Goal: Find specific page/section: Find specific page/section

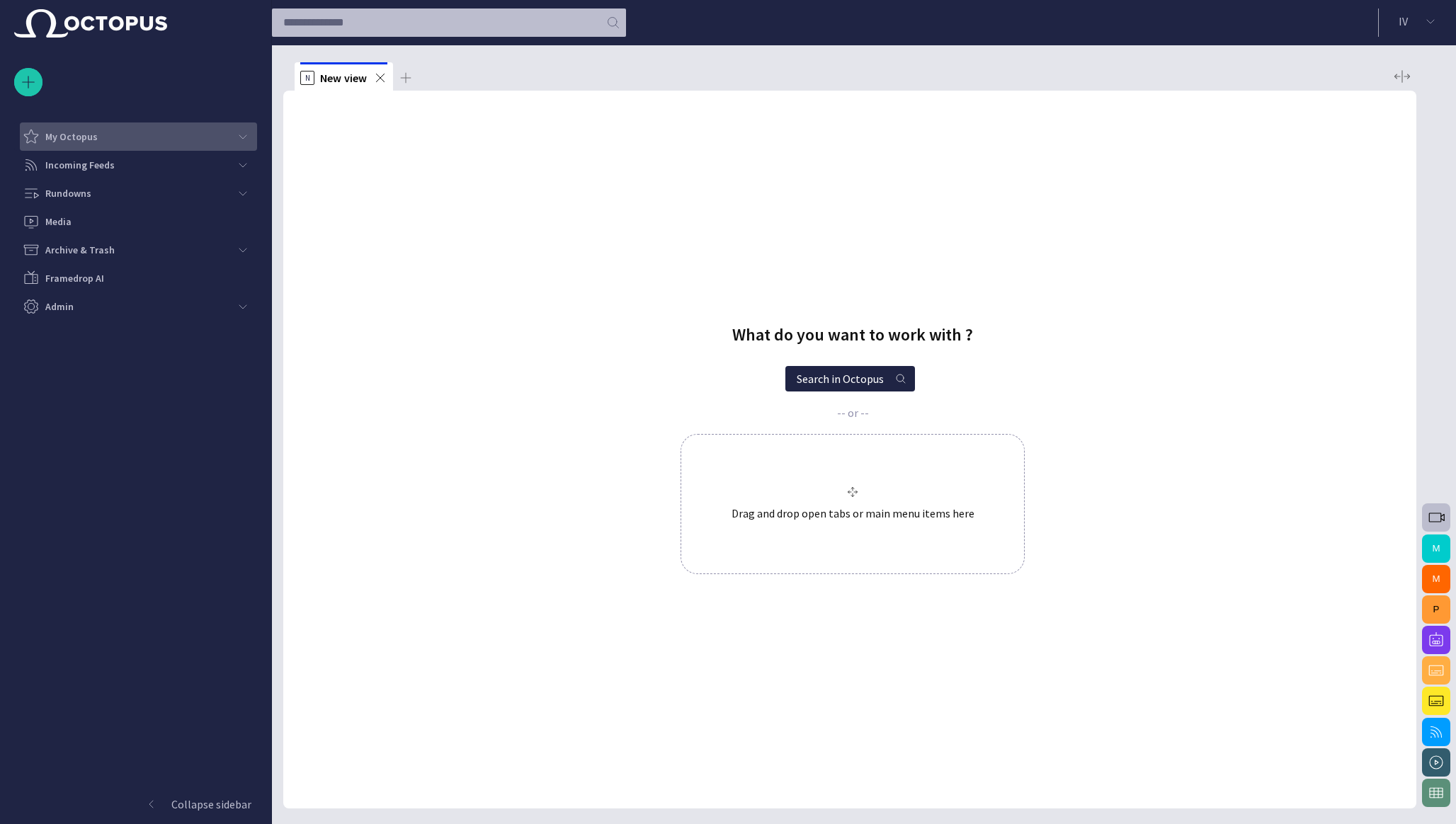
click at [246, 140] on span "main menu" at bounding box center [243, 137] width 11 height 11
click at [243, 165] on span "main menu" at bounding box center [243, 164] width 11 height 11
click at [243, 190] on span "main menu" at bounding box center [243, 193] width 11 height 11
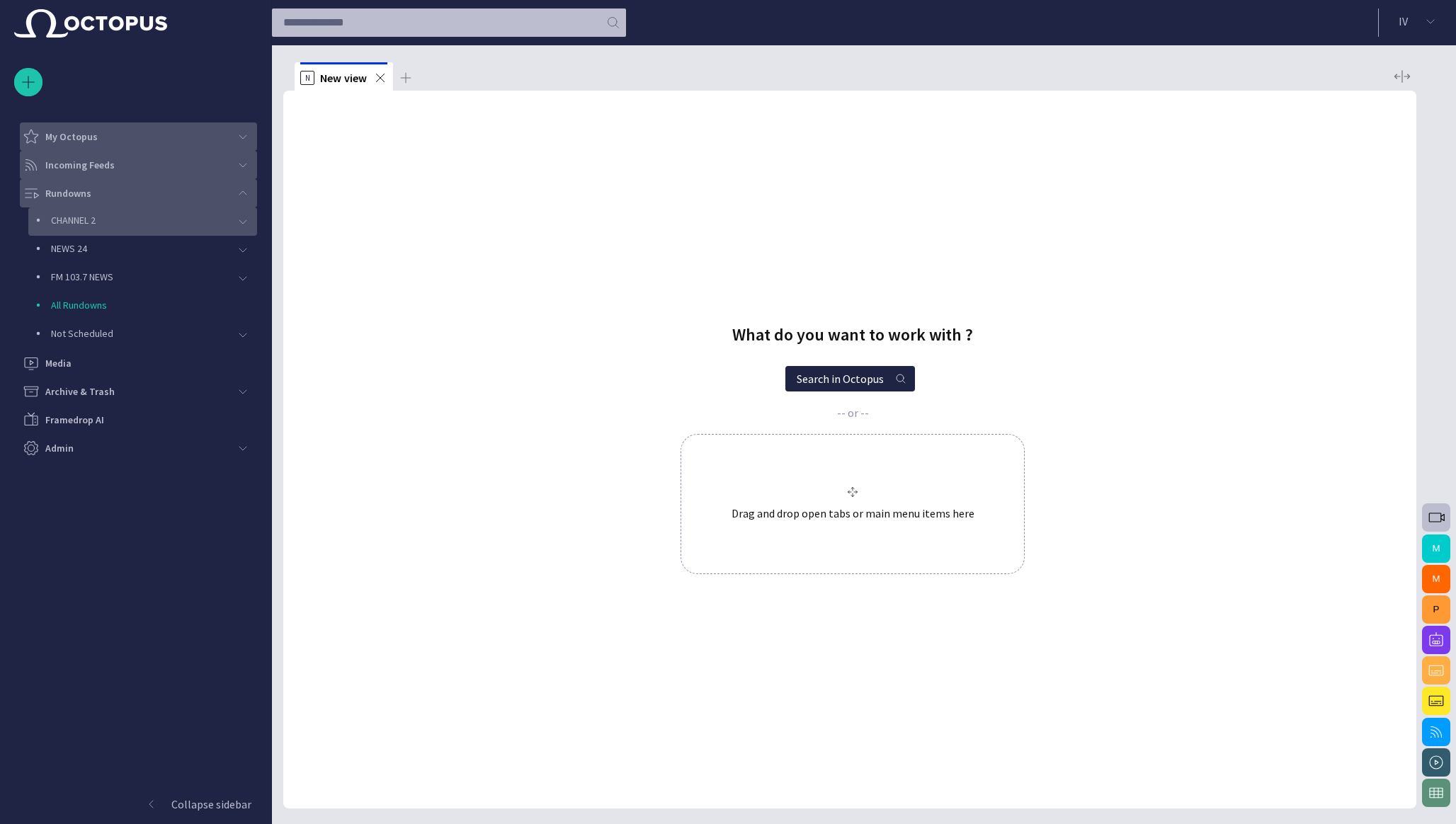
click at [169, 221] on p "CHANNEL 2" at bounding box center [140, 220] width 178 height 14
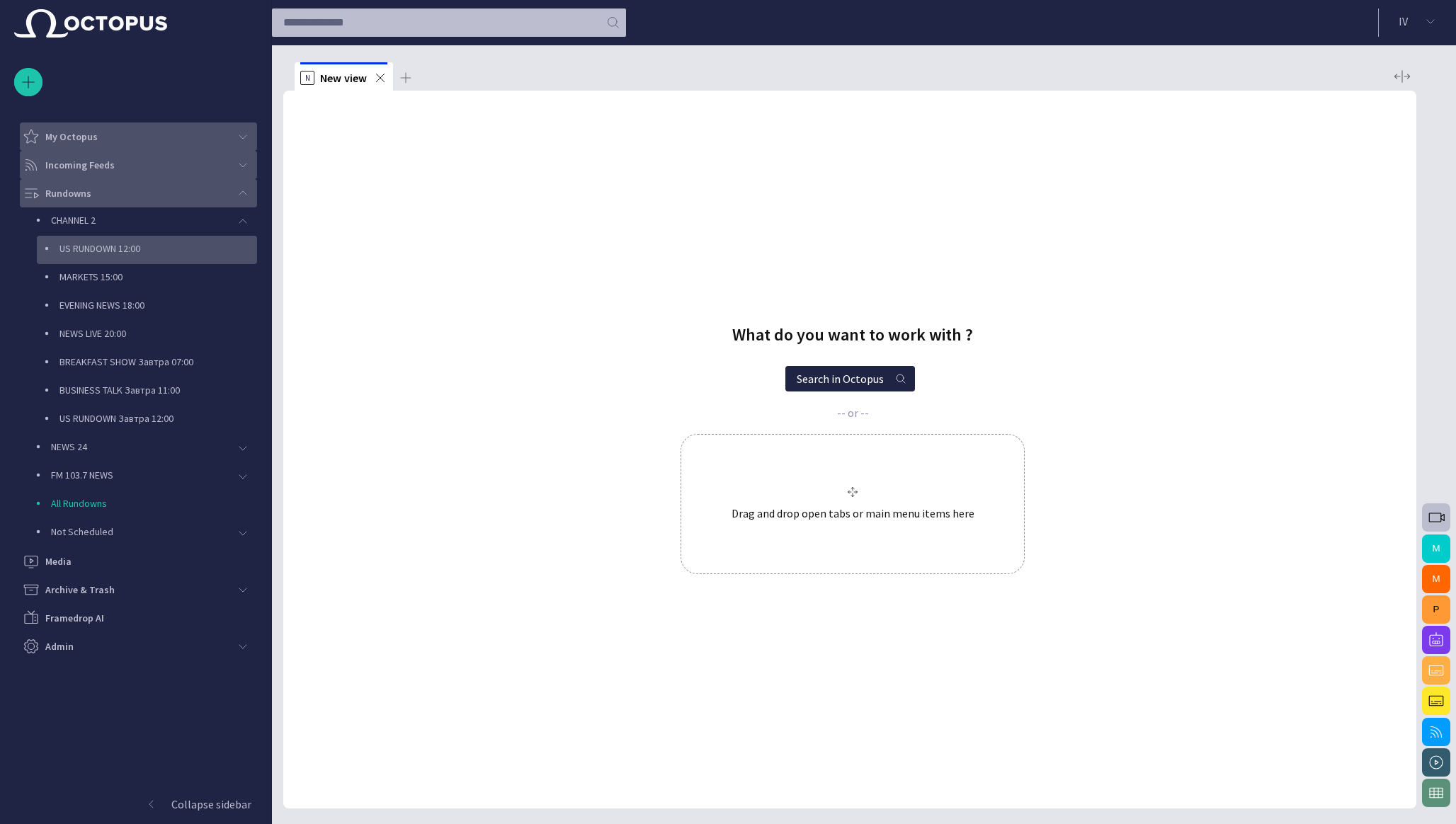
click at [145, 243] on p "US RUNDOWN 12:00" at bounding box center [158, 249] width 198 height 14
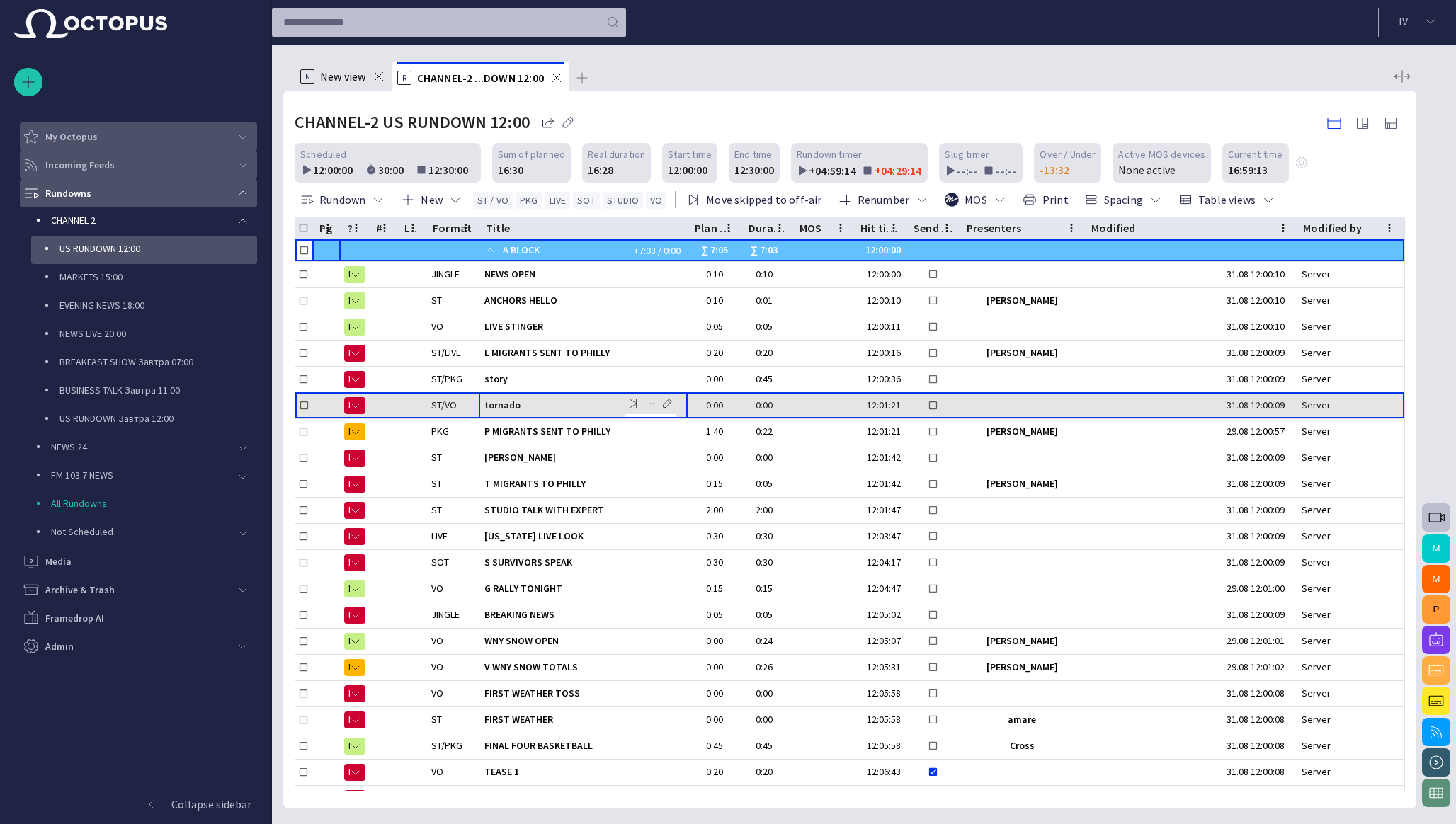
click at [535, 411] on span "tornado" at bounding box center [583, 405] width 198 height 13
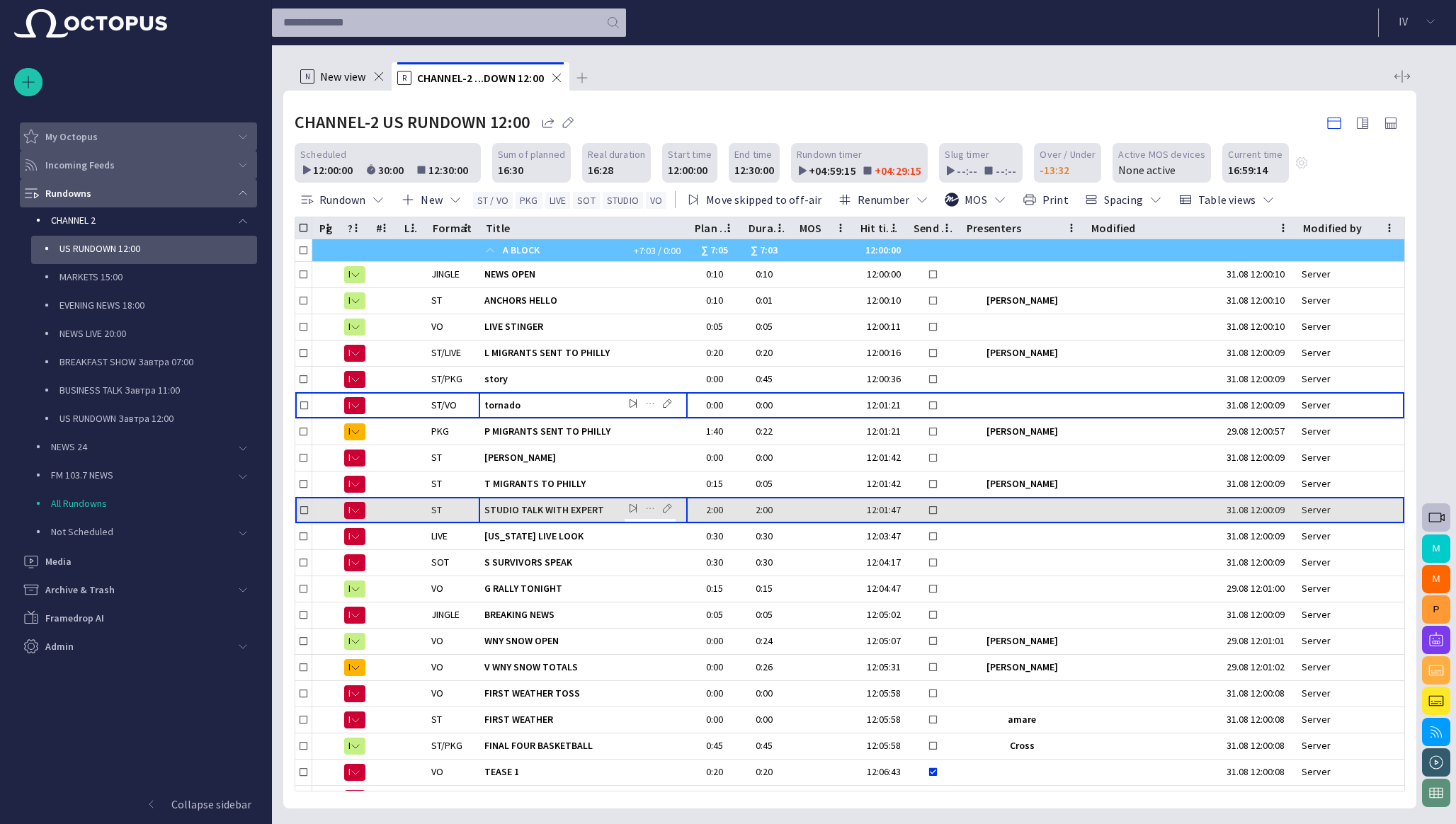
click at [540, 513] on span "STUDIO TALK WITH EXPERT" at bounding box center [583, 511] width 198 height 13
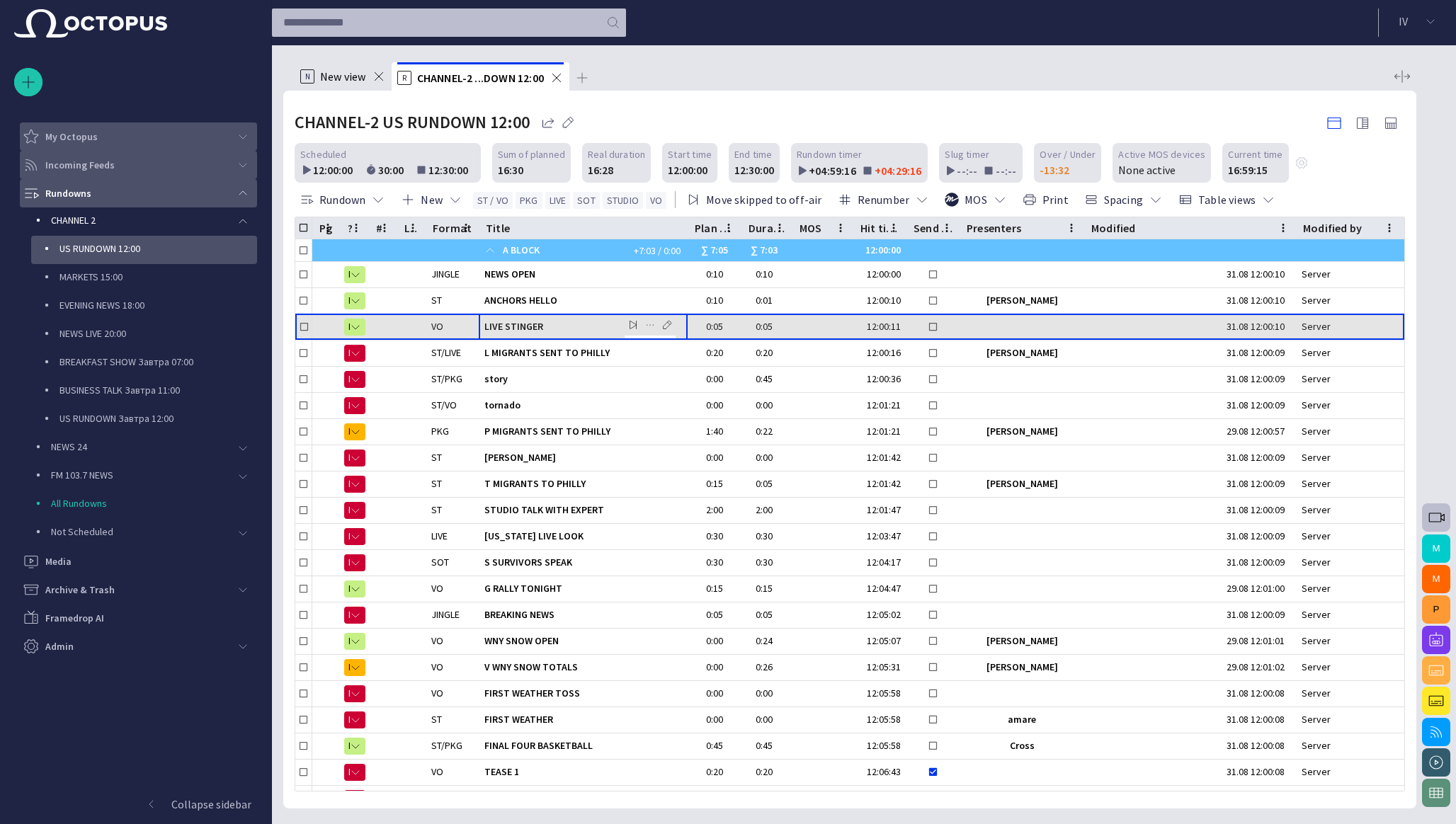
click at [545, 322] on span "LIVE STINGER" at bounding box center [583, 327] width 198 height 13
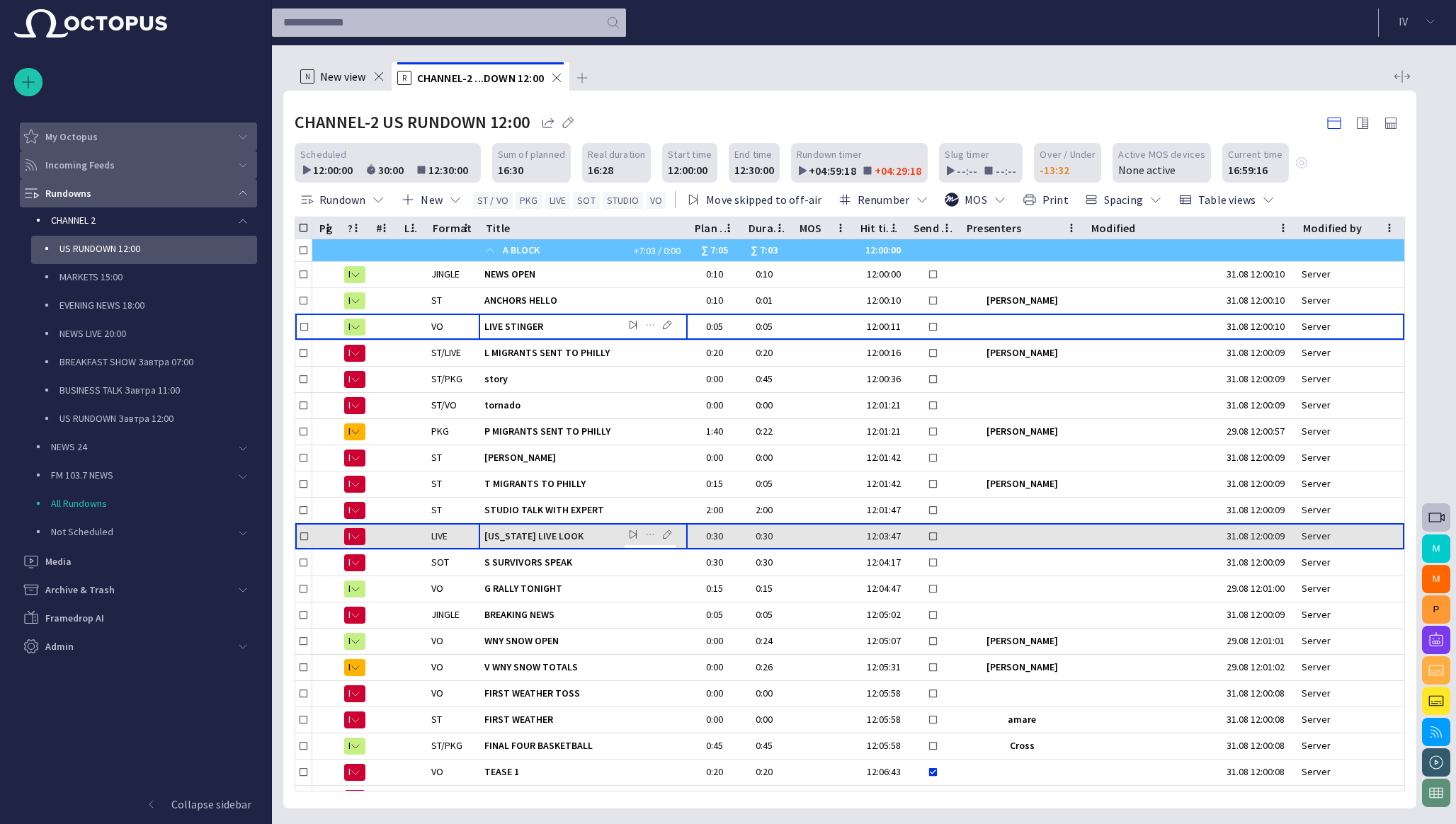
click at [521, 538] on span "[US_STATE] LIVE LOOK" at bounding box center [583, 537] width 198 height 13
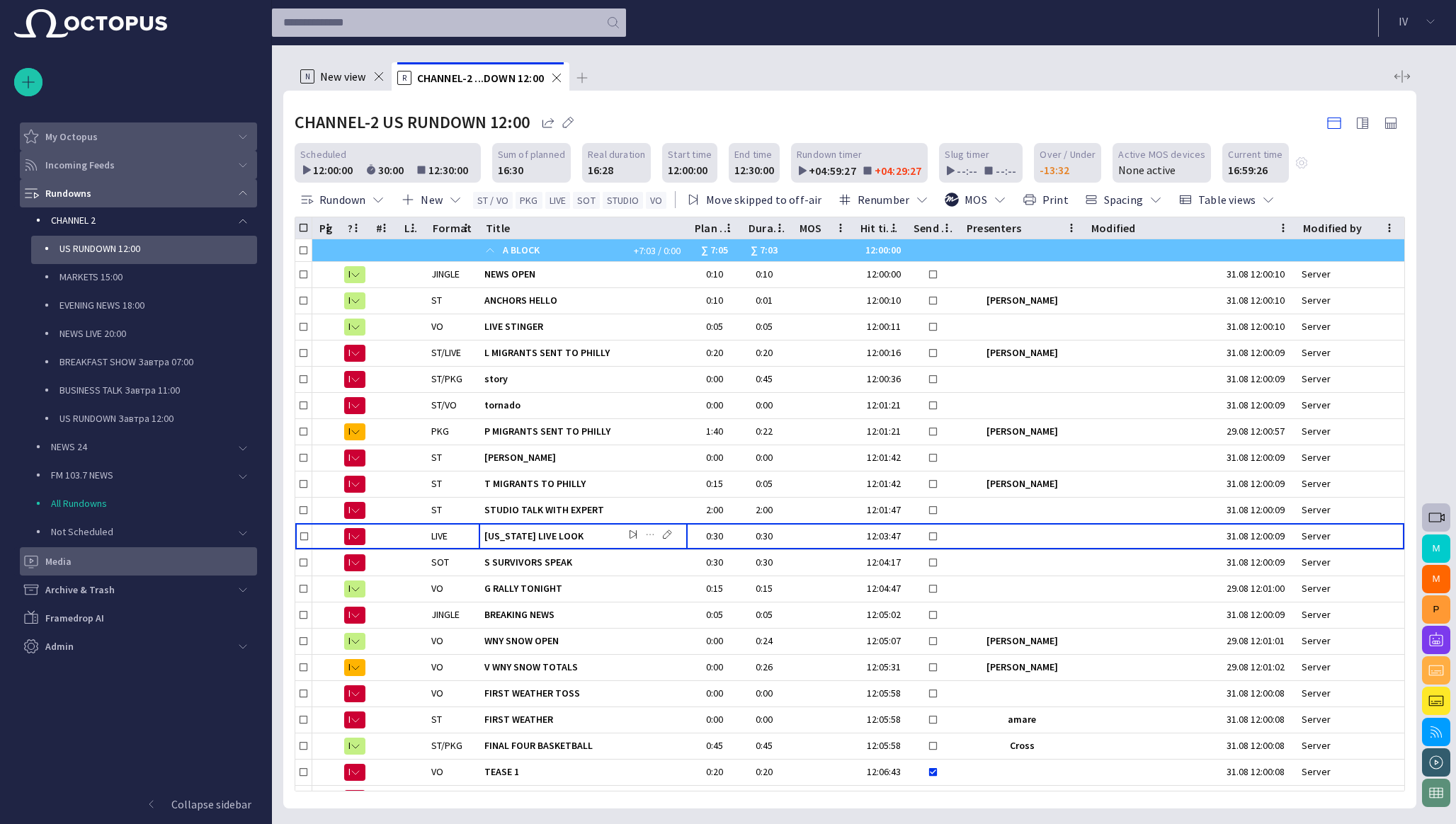
click at [61, 559] on p "Media" at bounding box center [58, 561] width 26 height 14
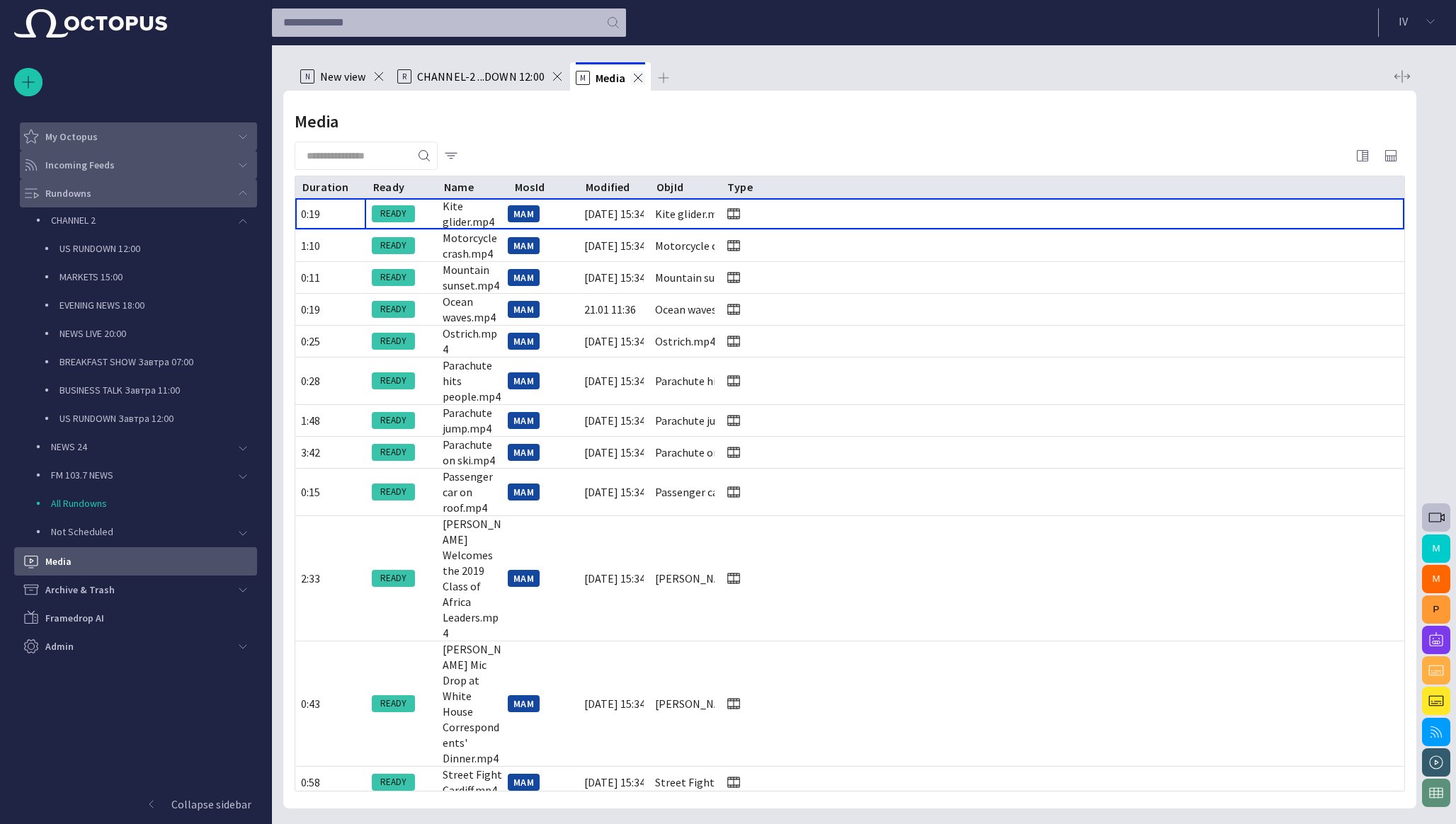
click at [636, 78] on span at bounding box center [637, 78] width 14 height 14
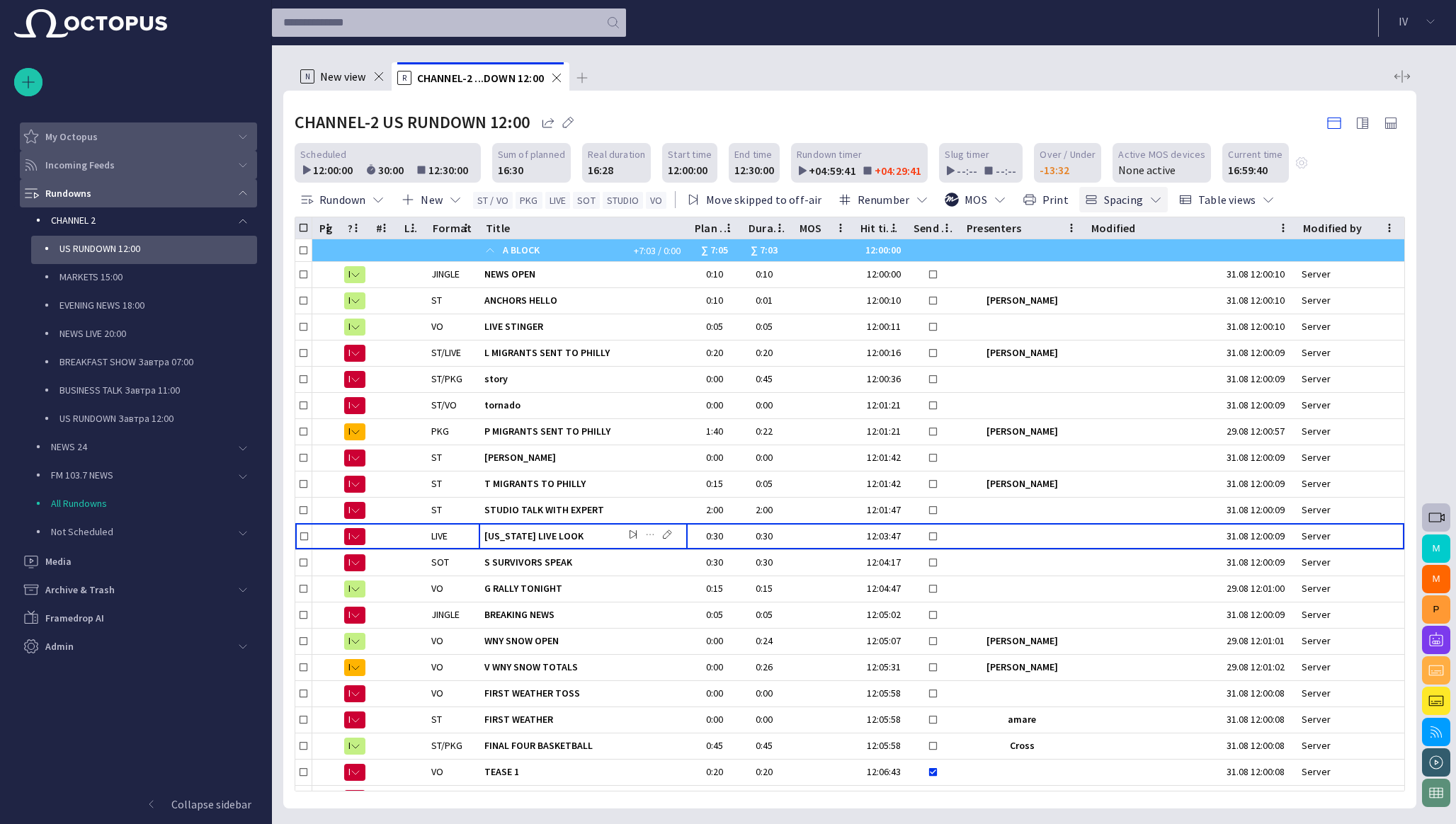
click at [1137, 200] on button "Spacing" at bounding box center [1123, 199] width 89 height 25
click at [1128, 281] on li "Comfort" at bounding box center [1137, 282] width 134 height 25
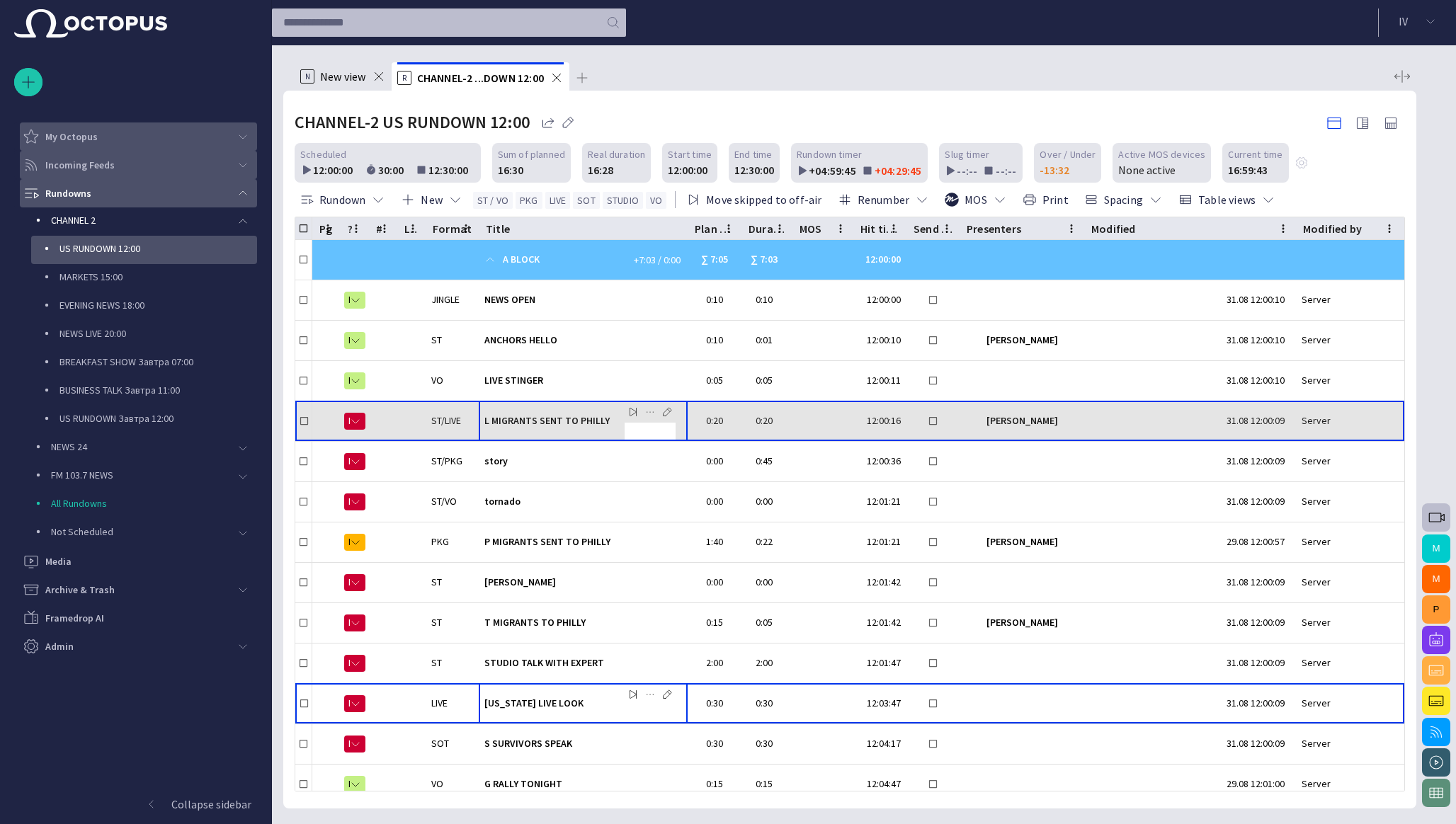
click at [572, 418] on span "L MIGRANTS SENT TO PHILLY" at bounding box center [583, 421] width 198 height 13
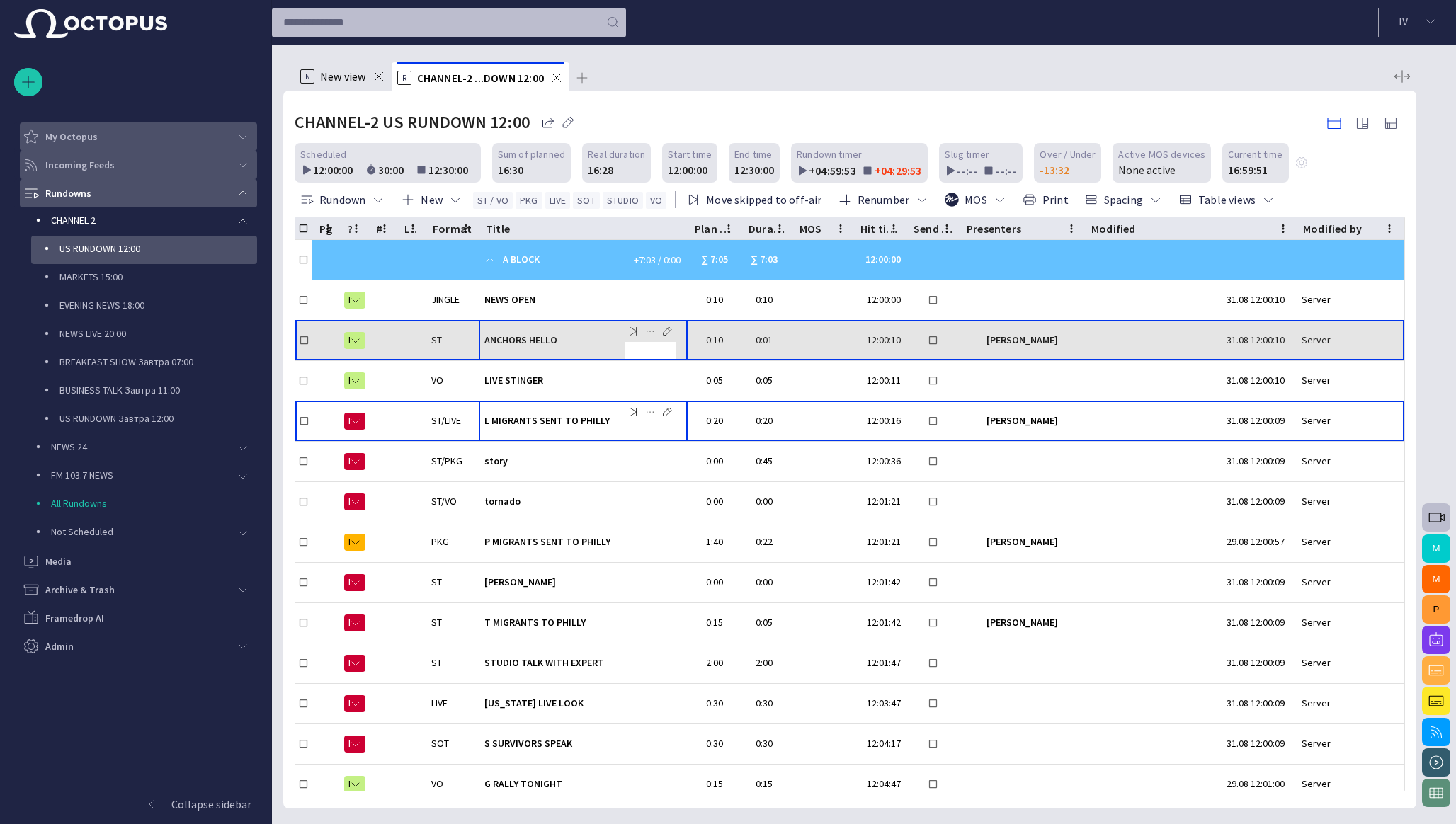
click at [570, 346] on span "ANCHORS HELLO" at bounding box center [583, 340] width 198 height 13
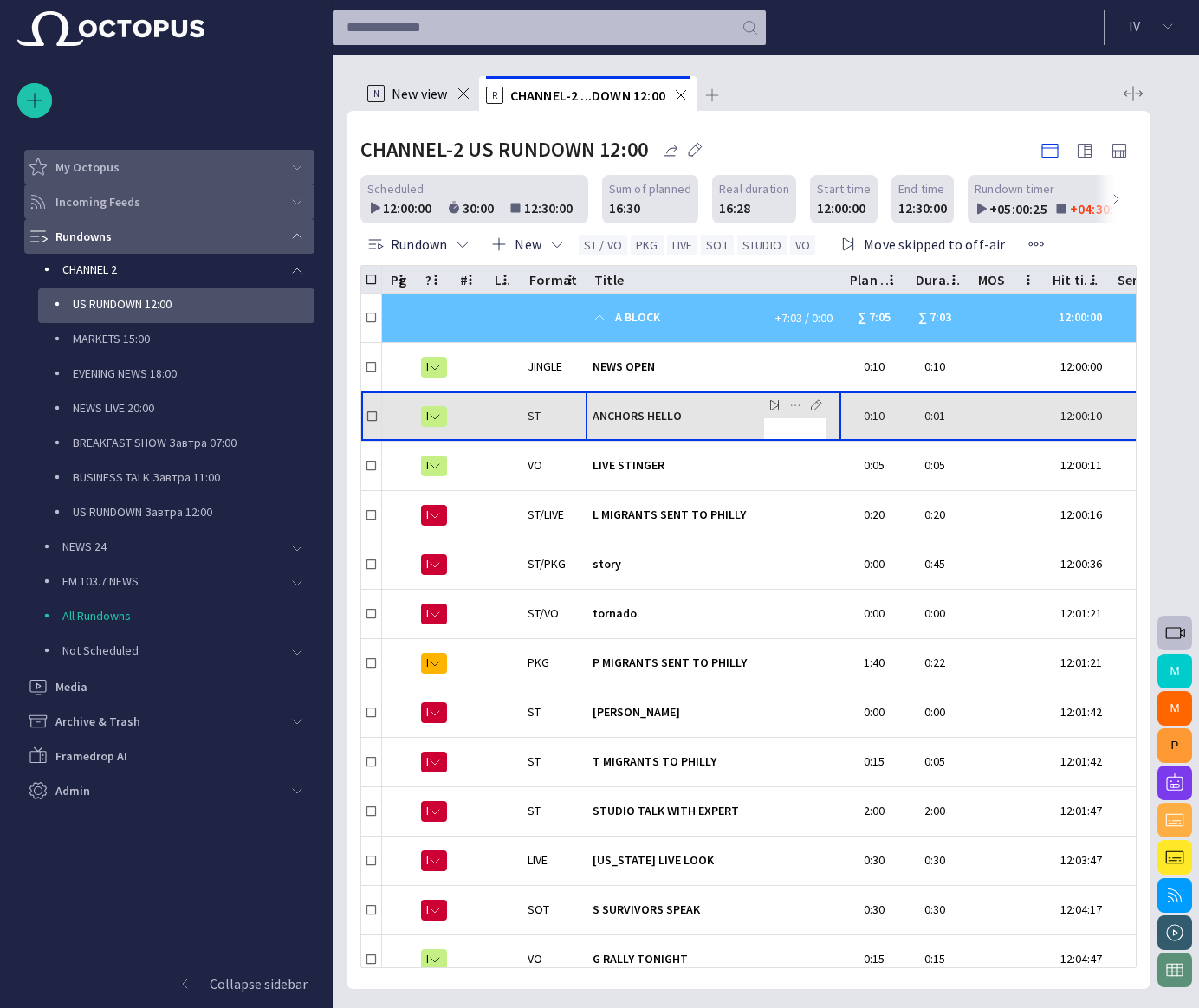
click at [701, 417] on span "ANCHORS HELLO" at bounding box center [713, 416] width 242 height 16
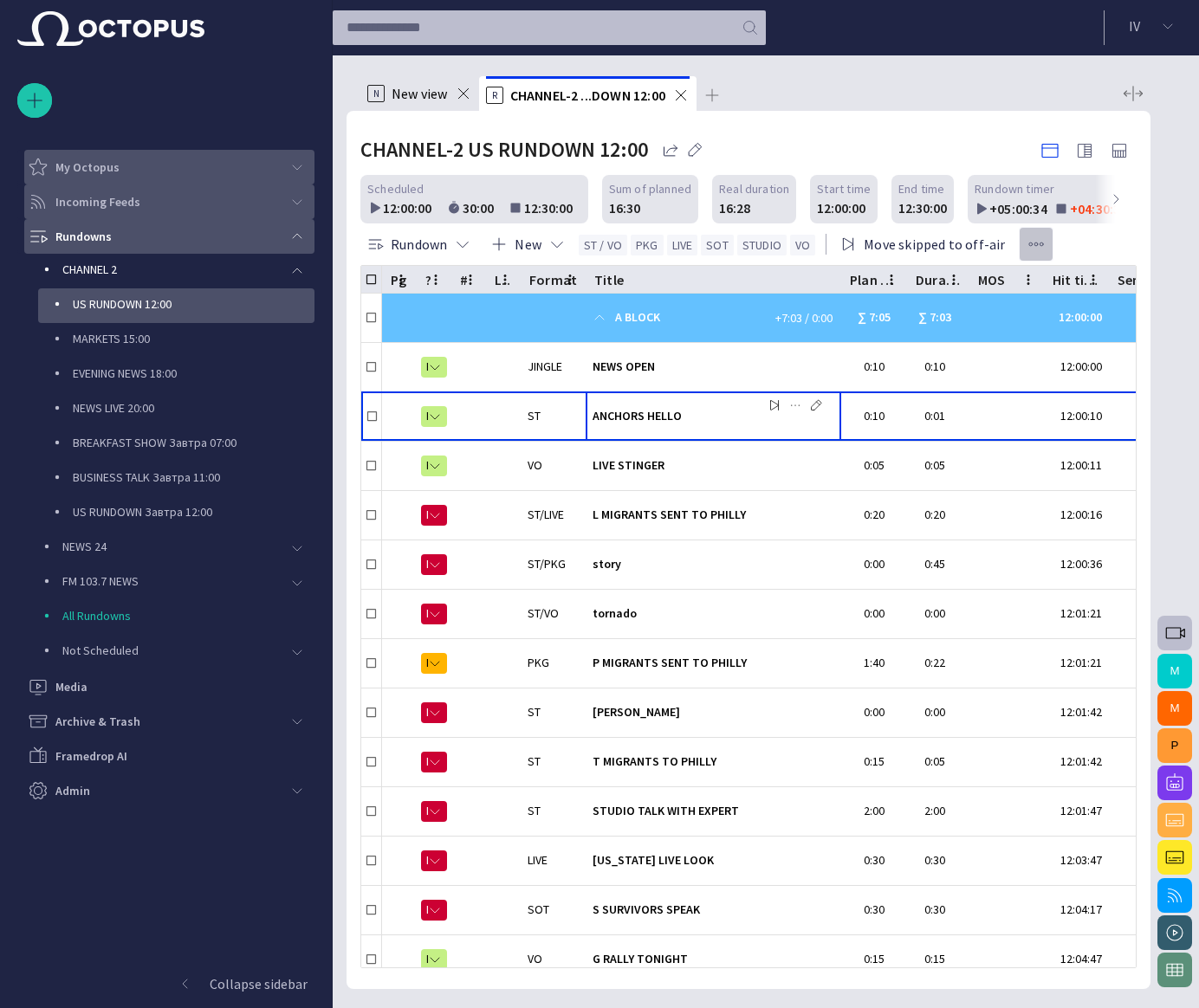
click at [1030, 245] on span "button" at bounding box center [1036, 244] width 17 height 17
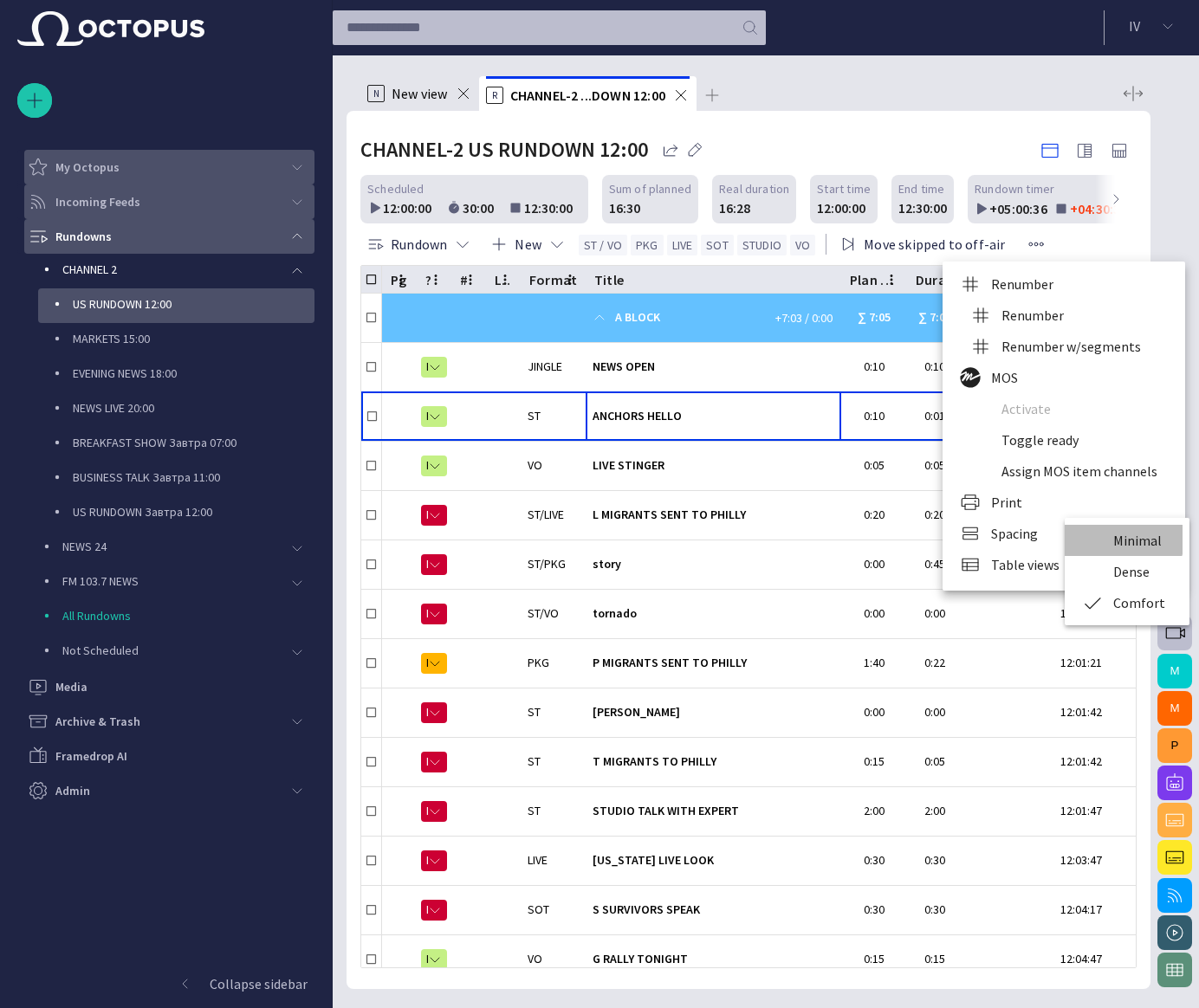
click at [1123, 540] on li "Minimal" at bounding box center [1123, 541] width 118 height 31
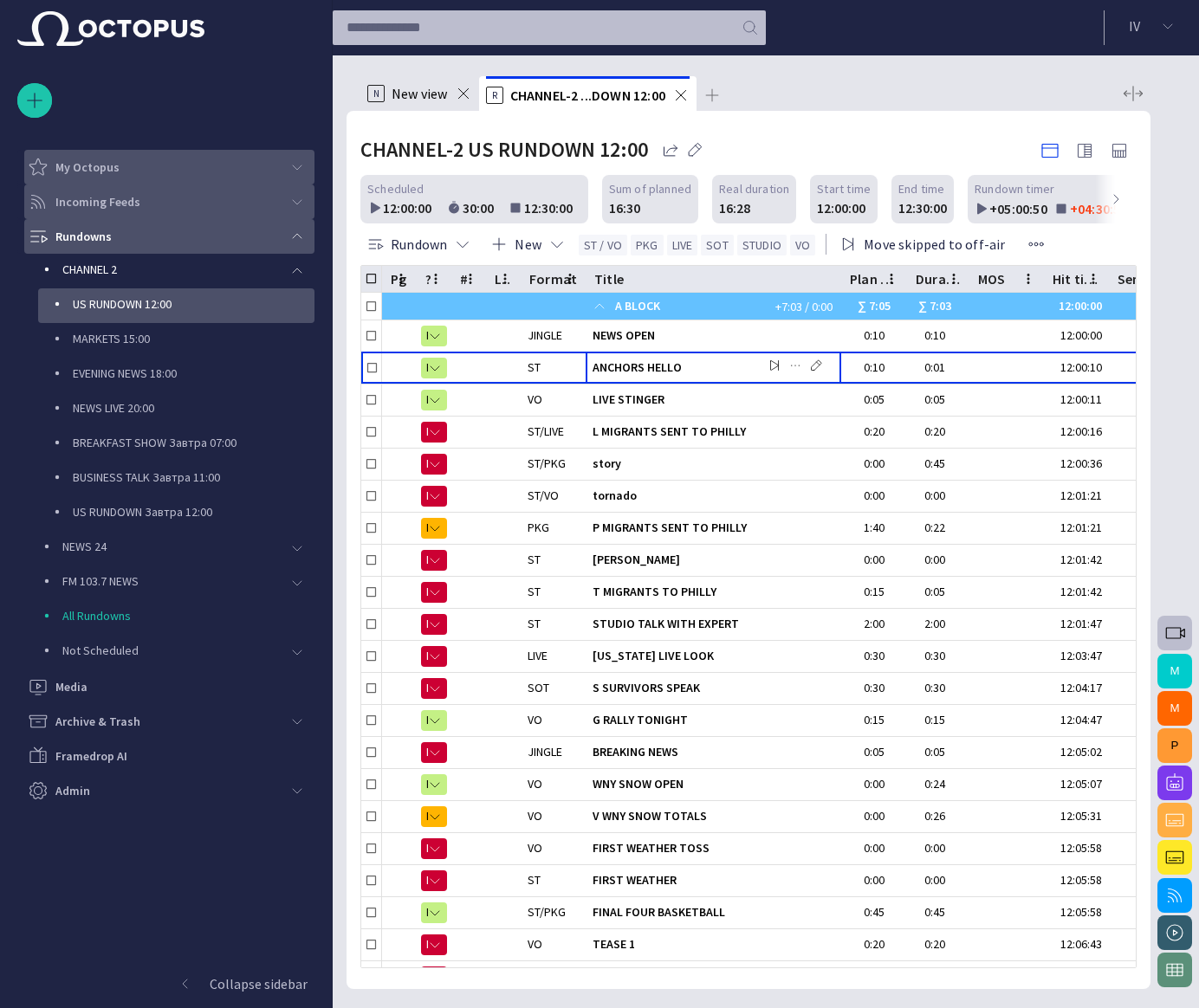
click at [296, 202] on span "main menu" at bounding box center [297, 201] width 14 height 14
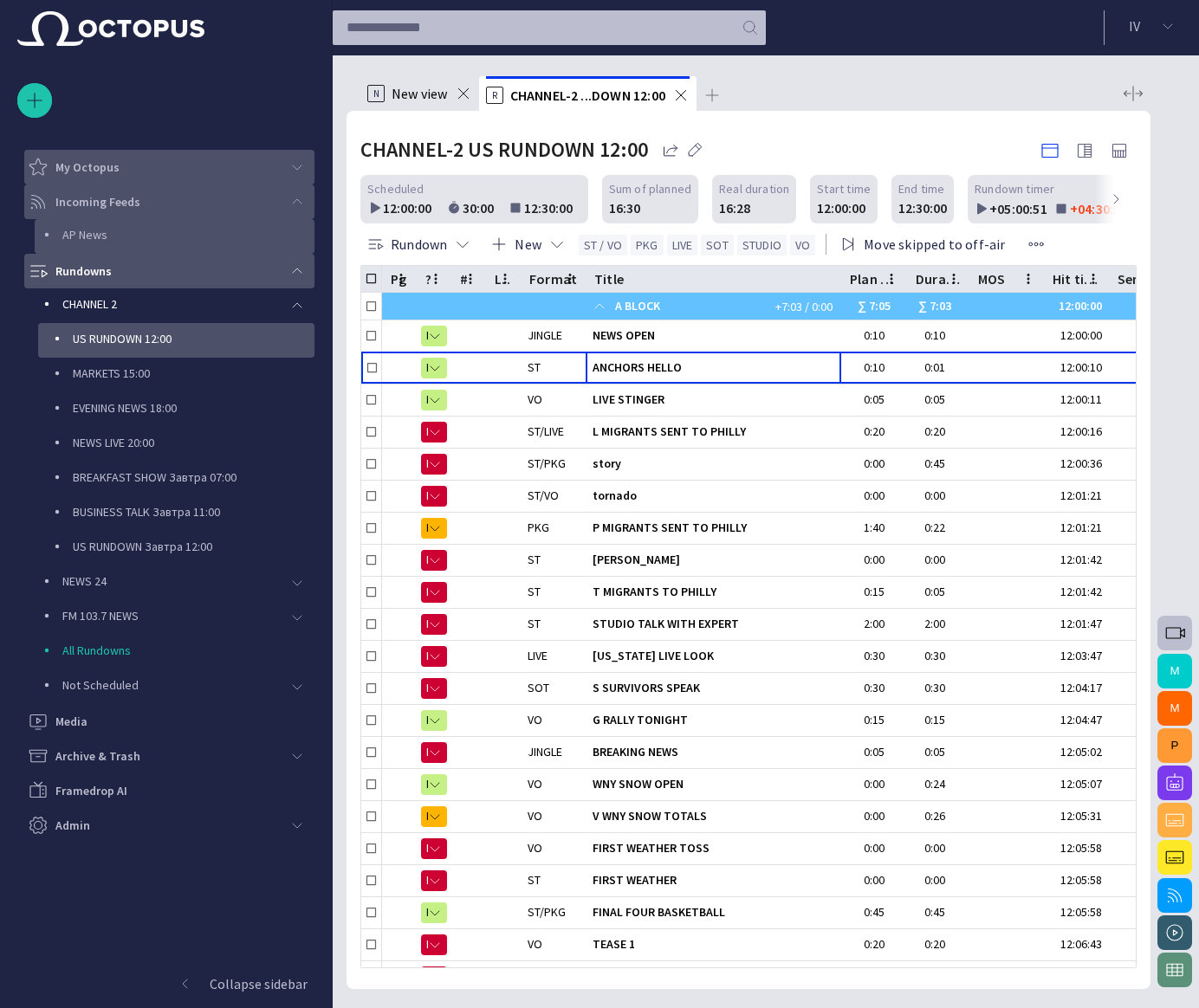
click at [164, 238] on p "AP News" at bounding box center [188, 235] width 252 height 17
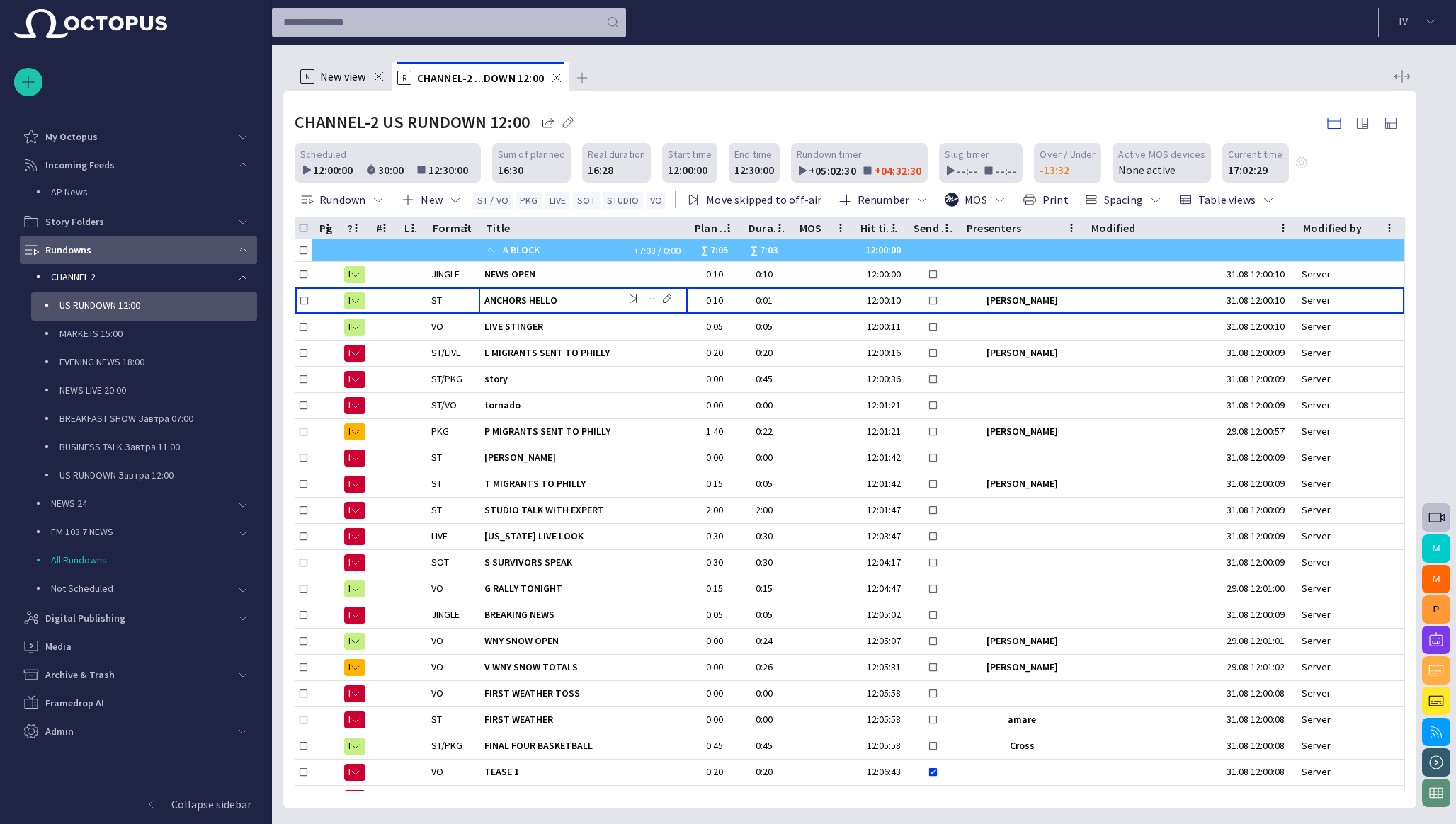
click at [244, 246] on span "main menu" at bounding box center [243, 249] width 11 height 11
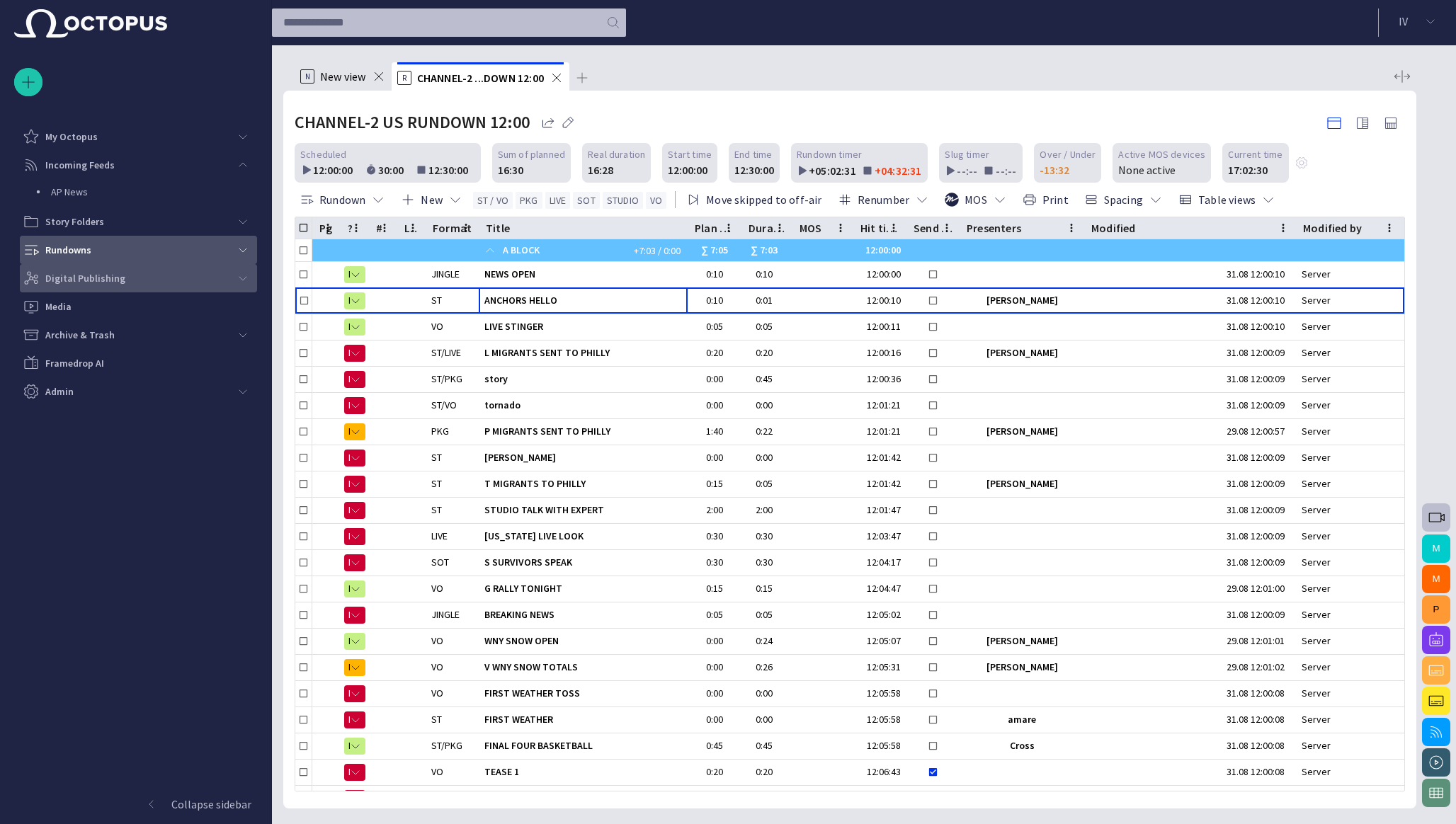
click at [247, 275] on span "main menu" at bounding box center [243, 278] width 11 height 11
click at [76, 310] on p "Website" at bounding box center [154, 305] width 206 height 14
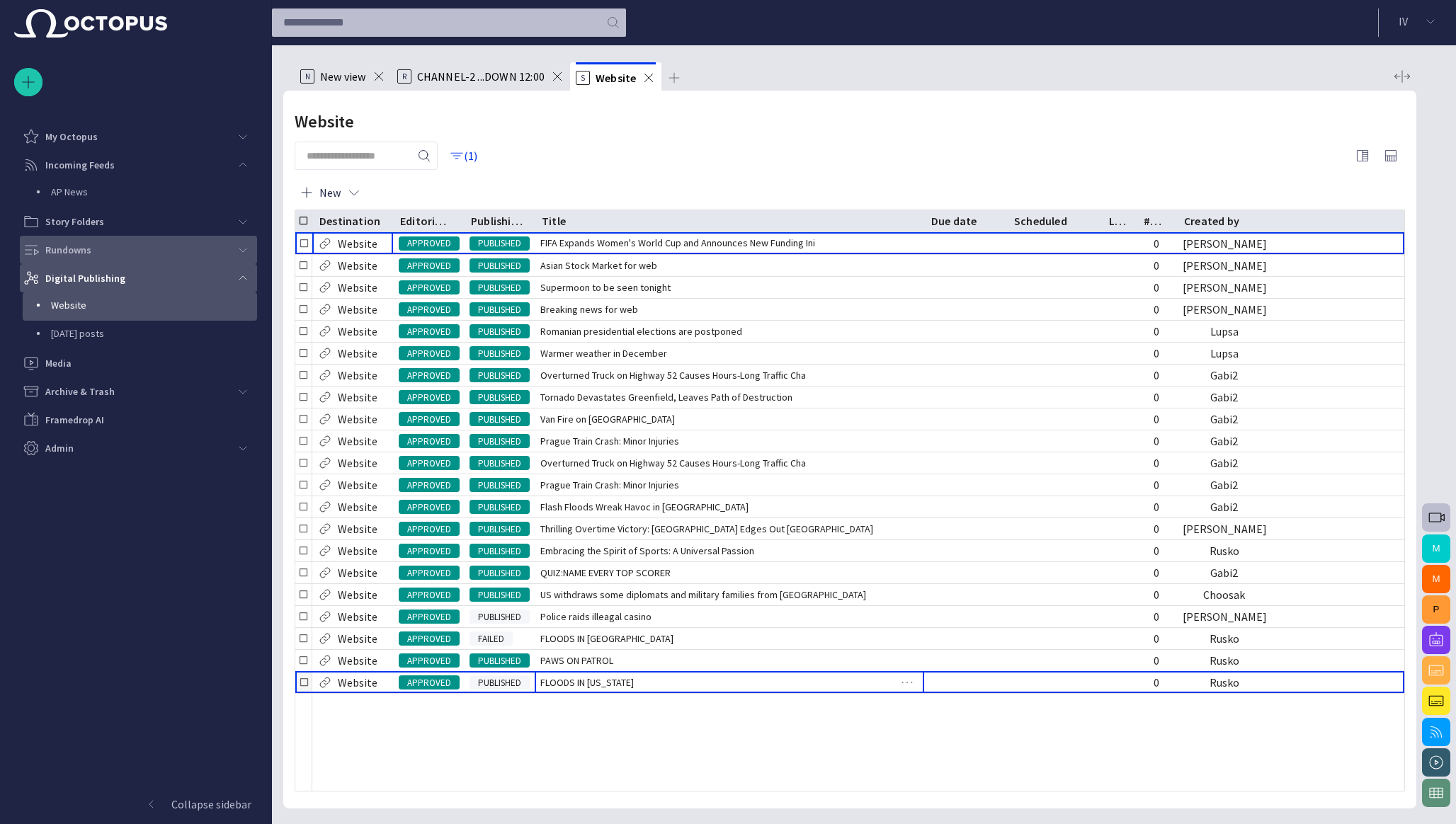
click at [607, 681] on span "FLOODS IN TEXAS" at bounding box center [587, 682] width 93 height 14
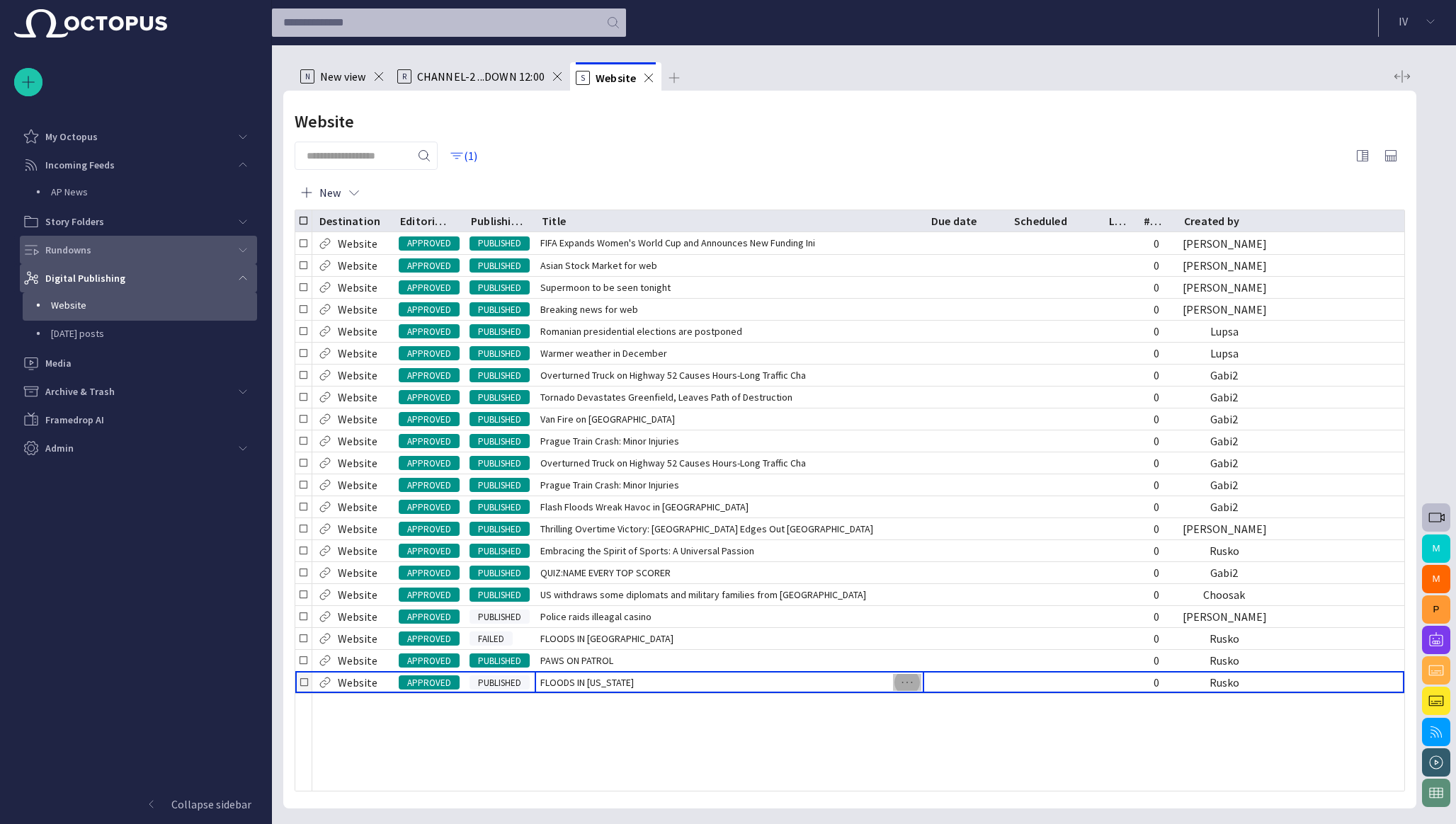
click at [900, 687] on span "button" at bounding box center [907, 682] width 17 height 17
click at [687, 728] on div at bounding box center [728, 412] width 1456 height 824
click at [110, 333] on p "Today's posts" at bounding box center [154, 333] width 206 height 14
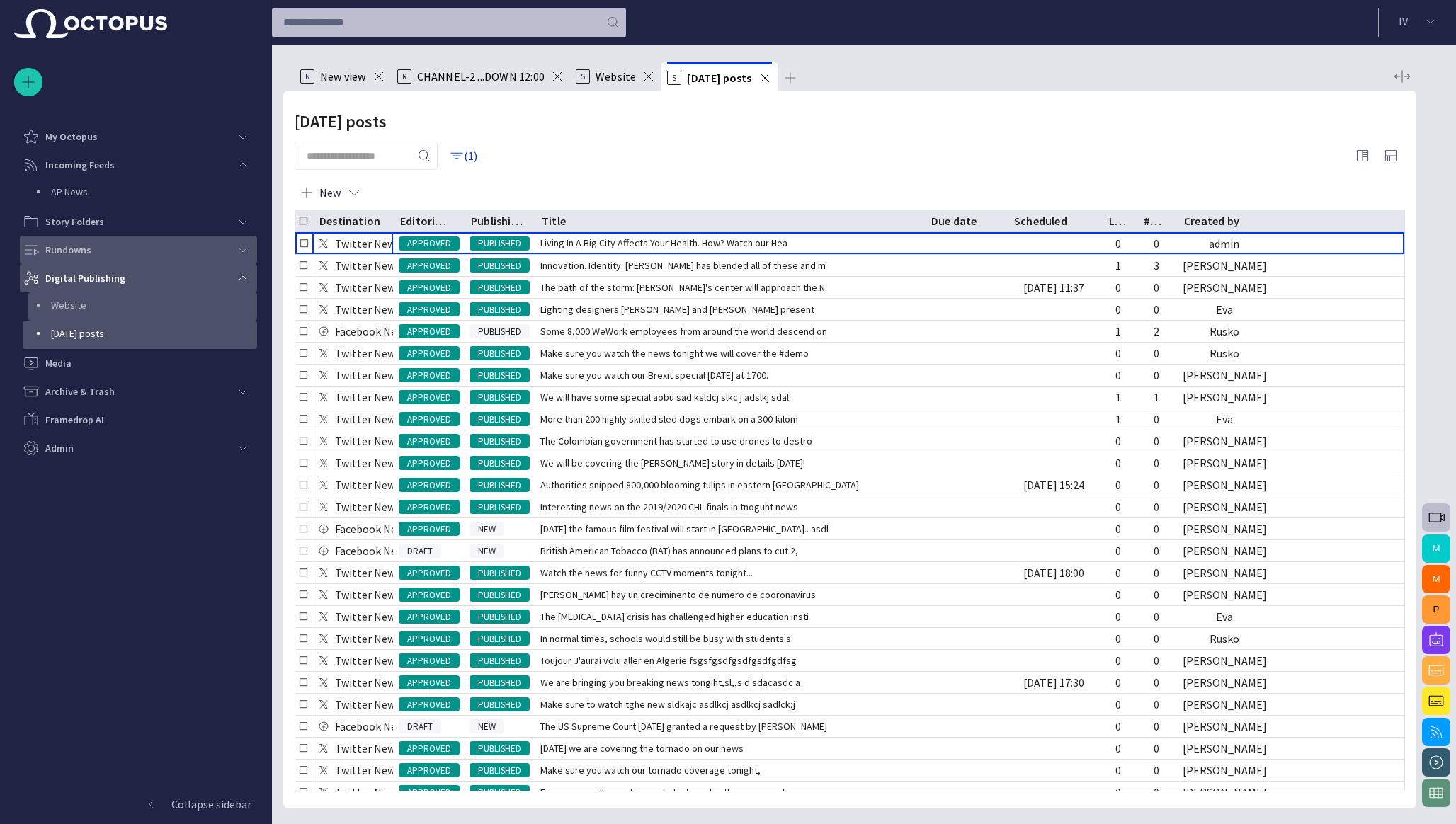
click at [76, 308] on p "Website" at bounding box center [154, 305] width 206 height 14
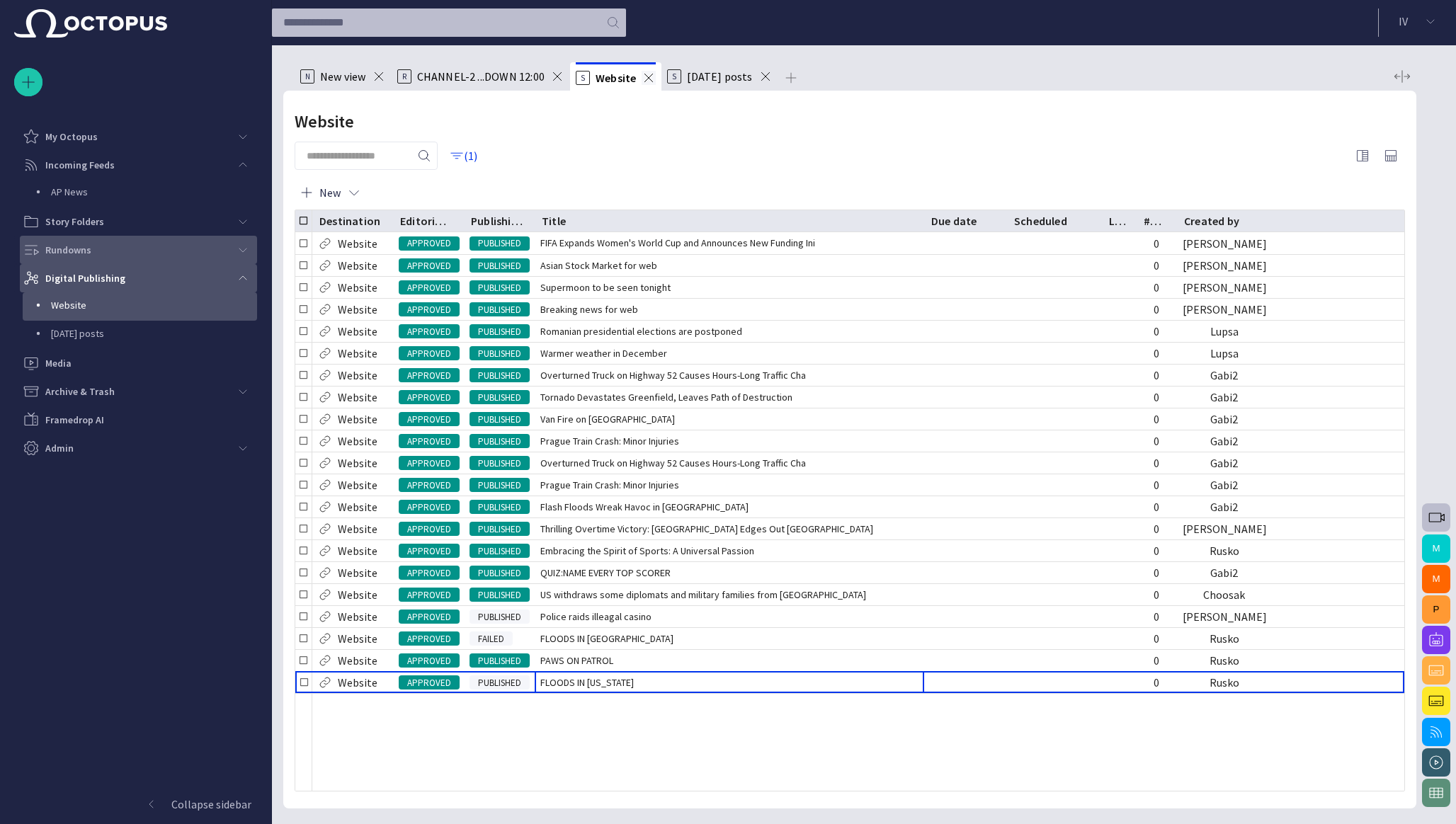
click at [647, 74] on span at bounding box center [649, 78] width 14 height 14
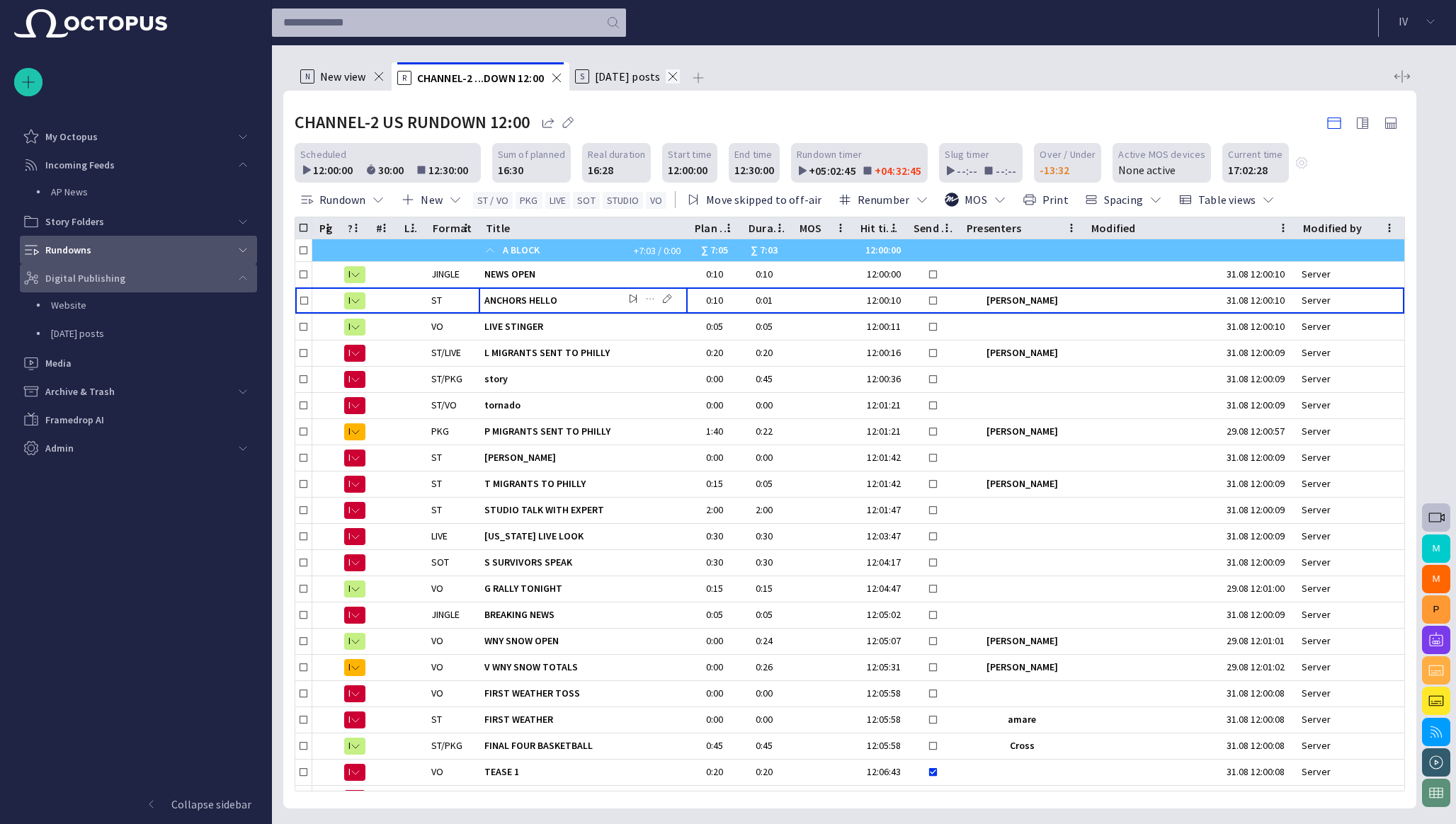
click at [677, 75] on span at bounding box center [672, 76] width 14 height 14
